Goal: Find specific page/section: Find specific page/section

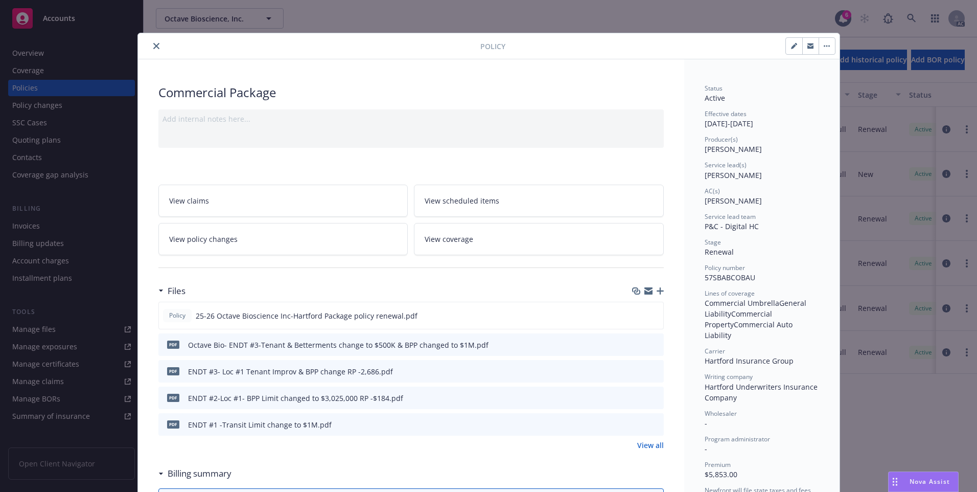
click at [153, 48] on icon "close" at bounding box center [156, 46] width 6 height 6
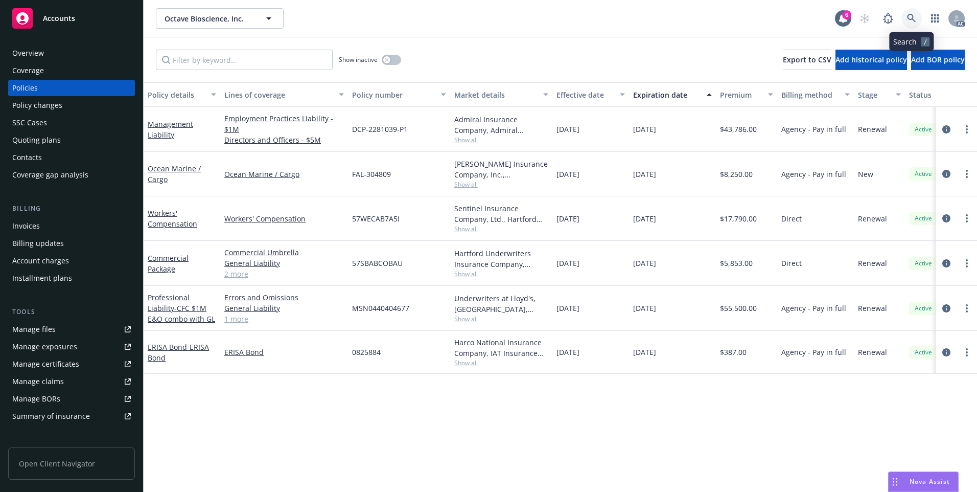
click at [911, 16] on icon at bounding box center [911, 18] width 9 height 9
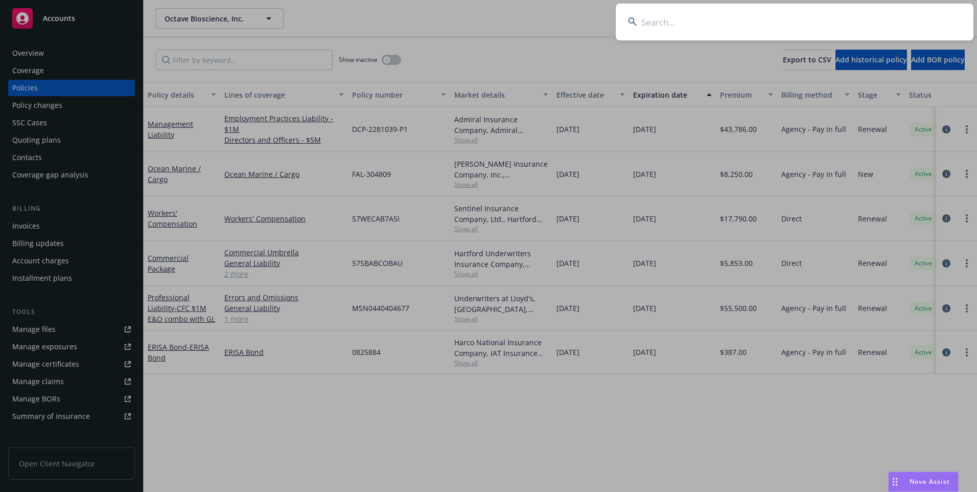
click at [758, 29] on input at bounding box center [795, 22] width 358 height 37
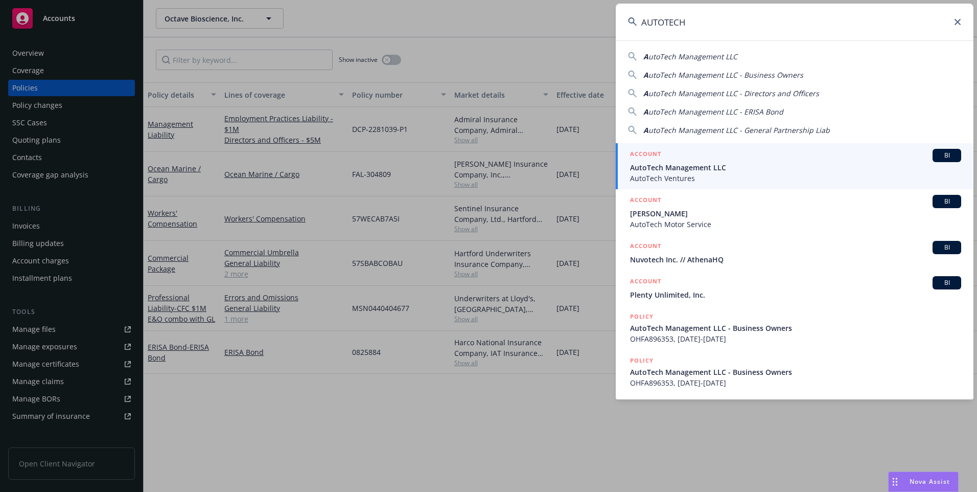
type input "AUTOTECH"
click at [700, 164] on span "AutoTech Management LLC" at bounding box center [795, 167] width 331 height 11
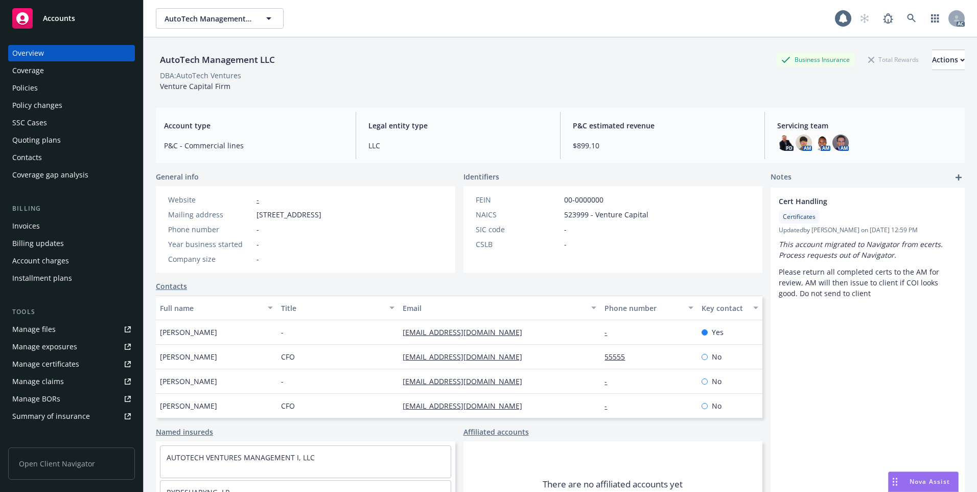
click at [86, 91] on div "Policies" at bounding box center [71, 88] width 119 height 16
